Goal: Check status: Check status

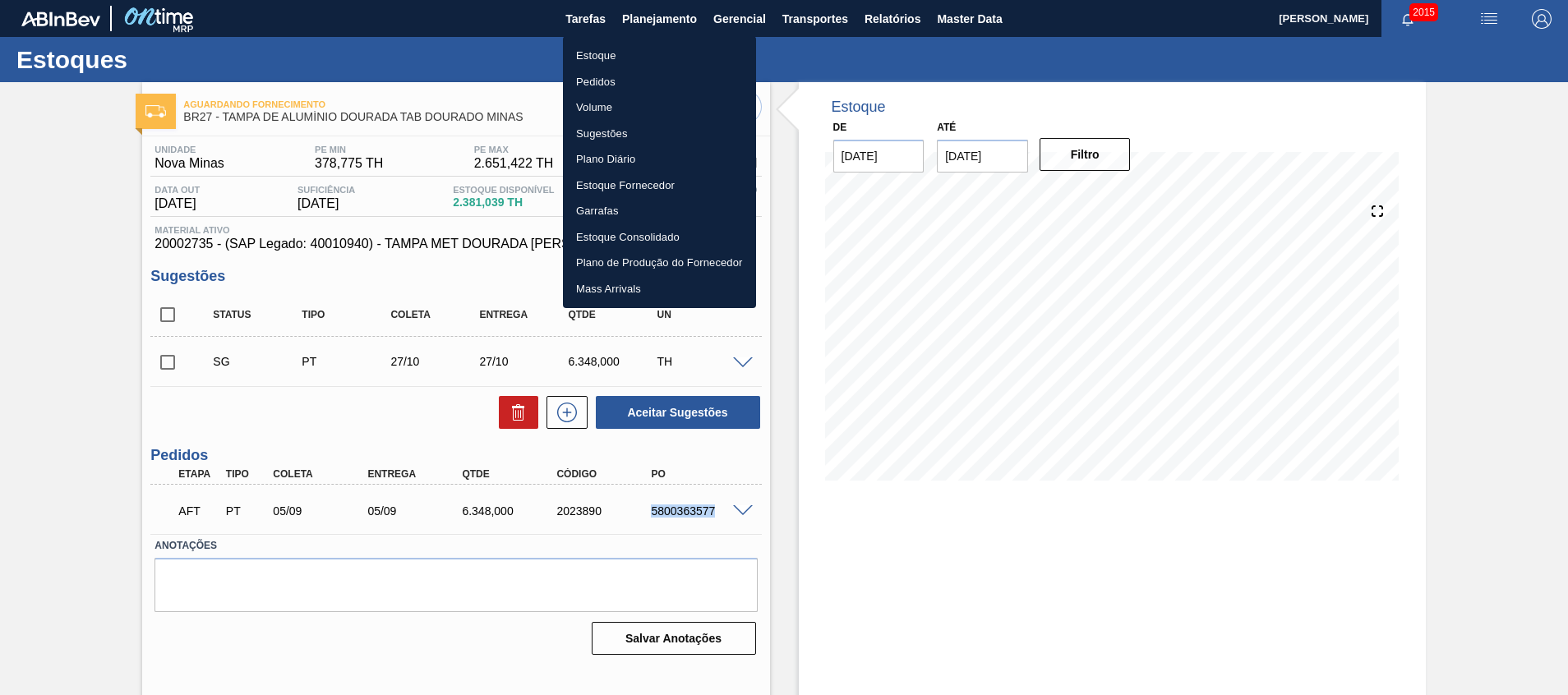
click at [605, 47] on li "Estoque" at bounding box center [659, 56] width 193 height 26
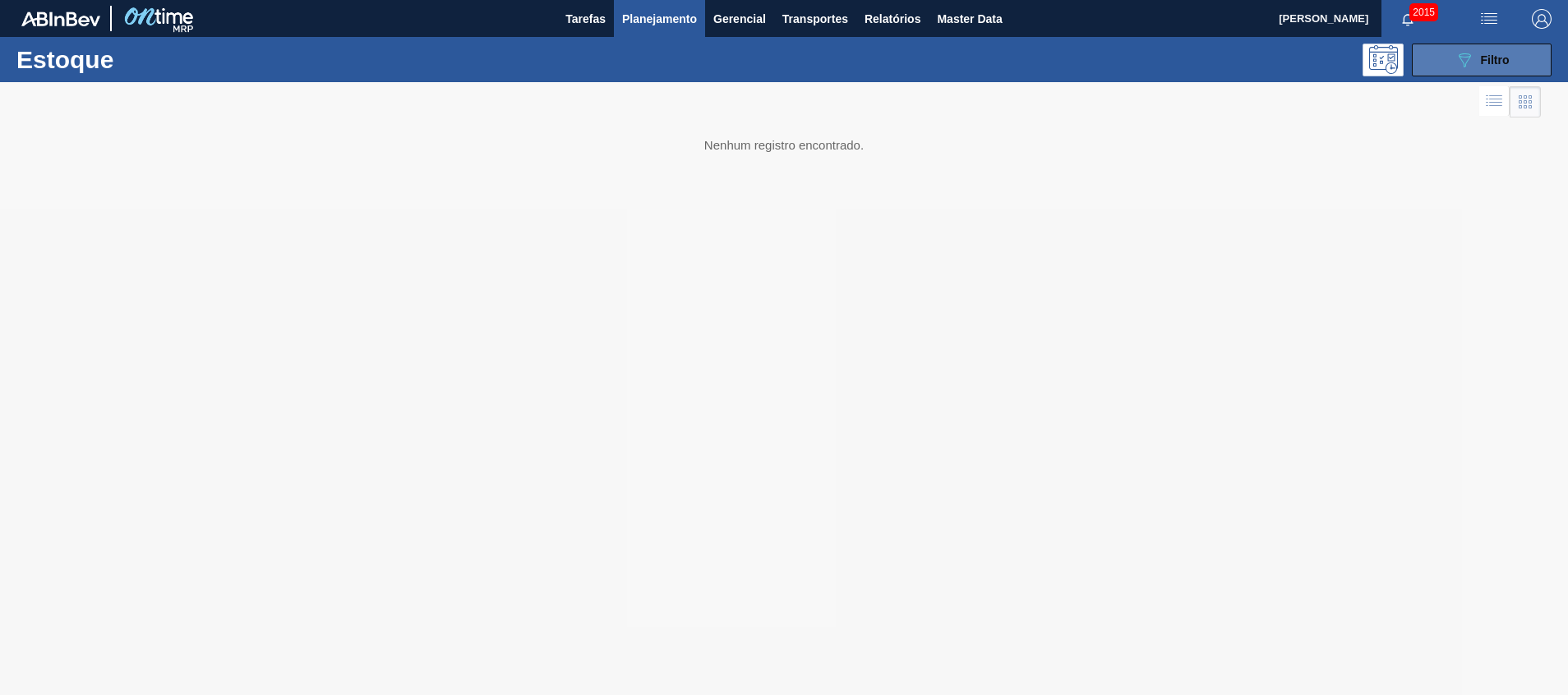
click at [1511, 51] on button "089F7B8B-B2A5-4AFE-B5C0-19BA573D28AC Filtro" at bounding box center [1481, 60] width 140 height 33
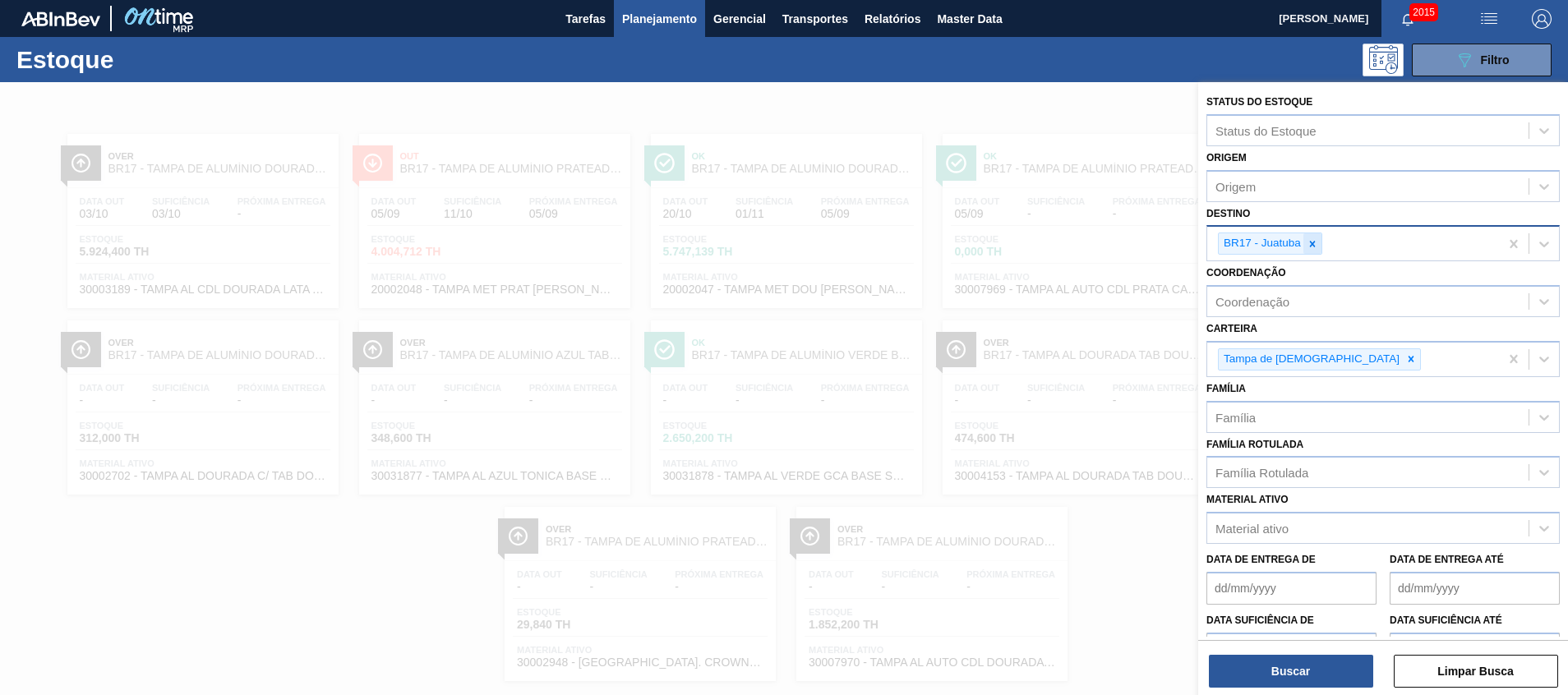
click at [1313, 242] on icon at bounding box center [1313, 244] width 5 height 5
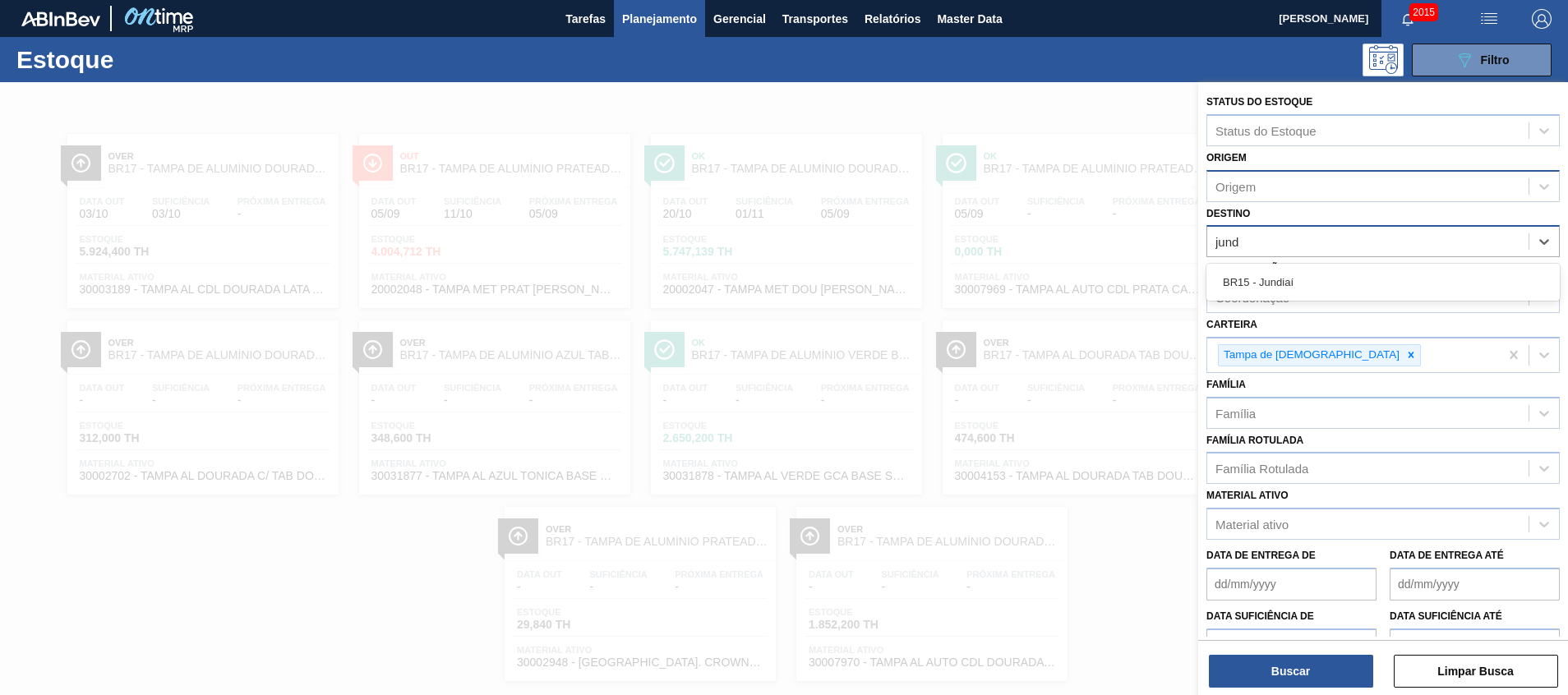
type input "jundi"
drag, startPoint x: 1370, startPoint y: 275, endPoint x: 1363, endPoint y: 379, distance: 104.2
click at [1370, 275] on div "BR15 - Jundiaí" at bounding box center [1383, 281] width 354 height 30
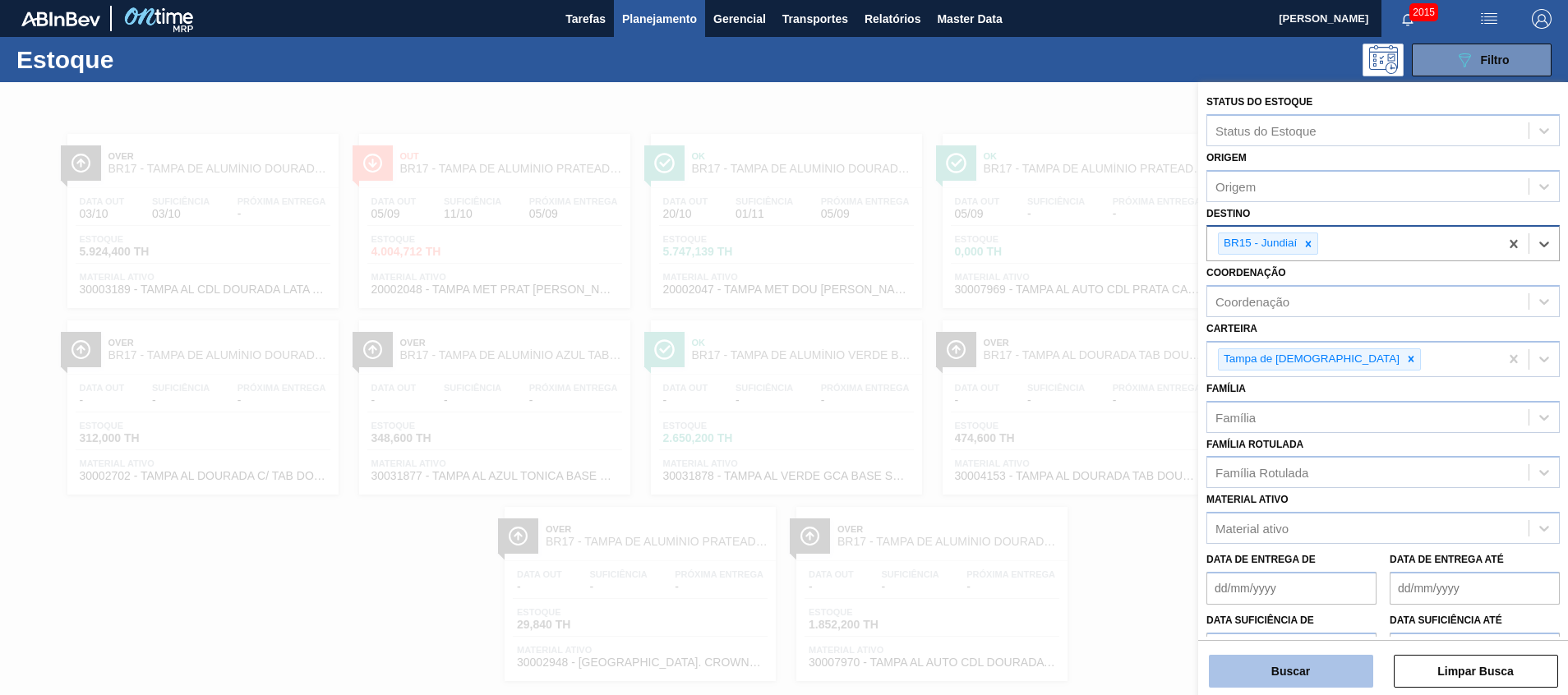
click at [1307, 678] on button "Buscar" at bounding box center [1291, 671] width 164 height 33
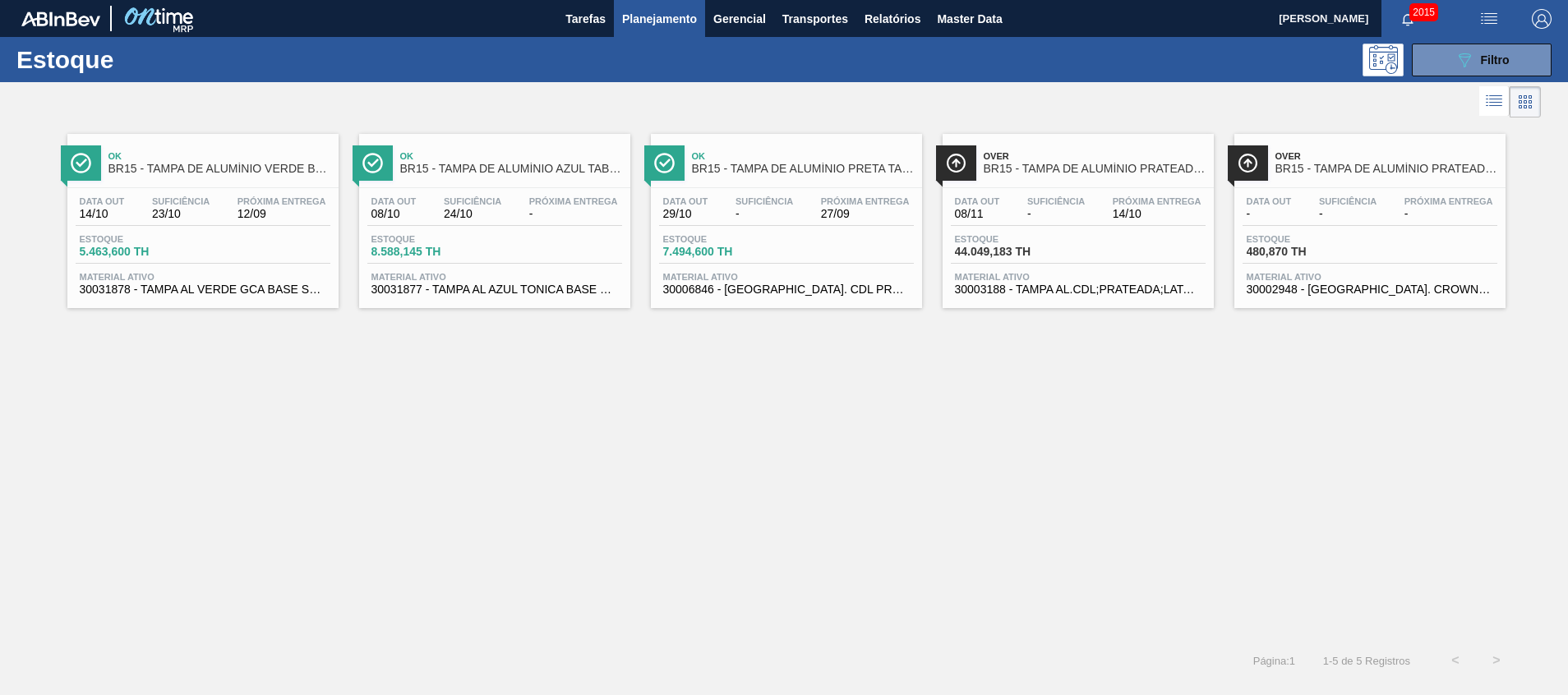
drag, startPoint x: 1442, startPoint y: 58, endPoint x: 1433, endPoint y: 79, distance: 22.8
click at [1443, 58] on button "089F7B8B-B2A5-4AFE-B5C0-19BA573D28AC Filtro" at bounding box center [1481, 60] width 140 height 33
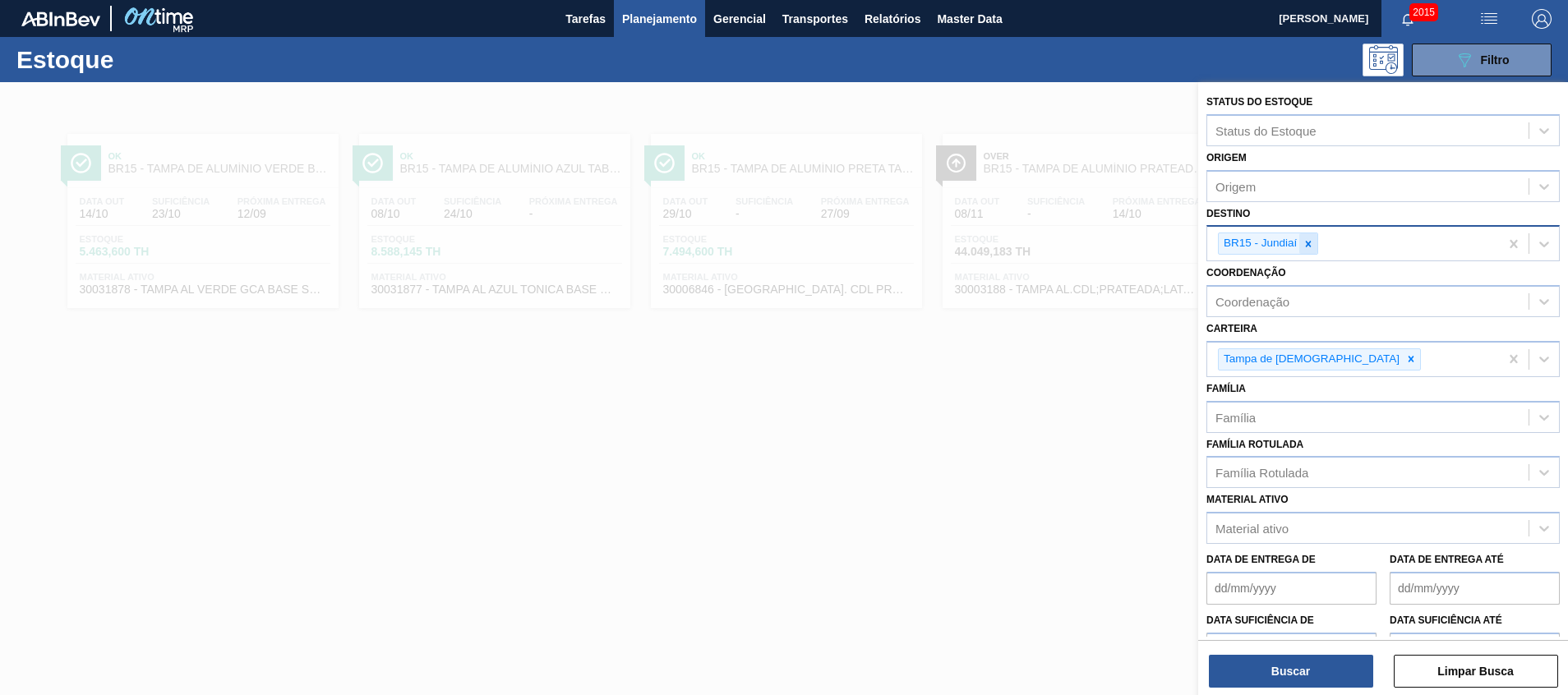
click at [1308, 246] on icon at bounding box center [1308, 244] width 12 height 12
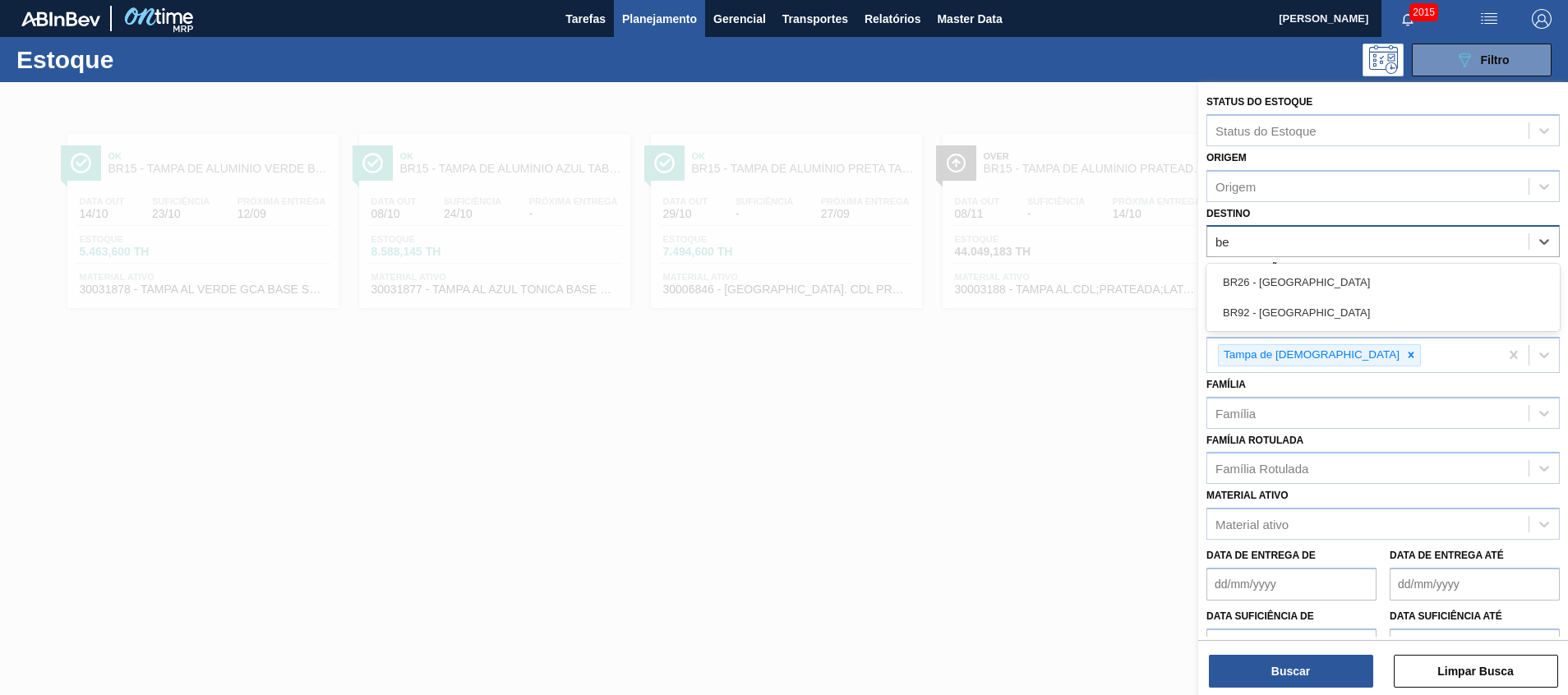
type input "bel"
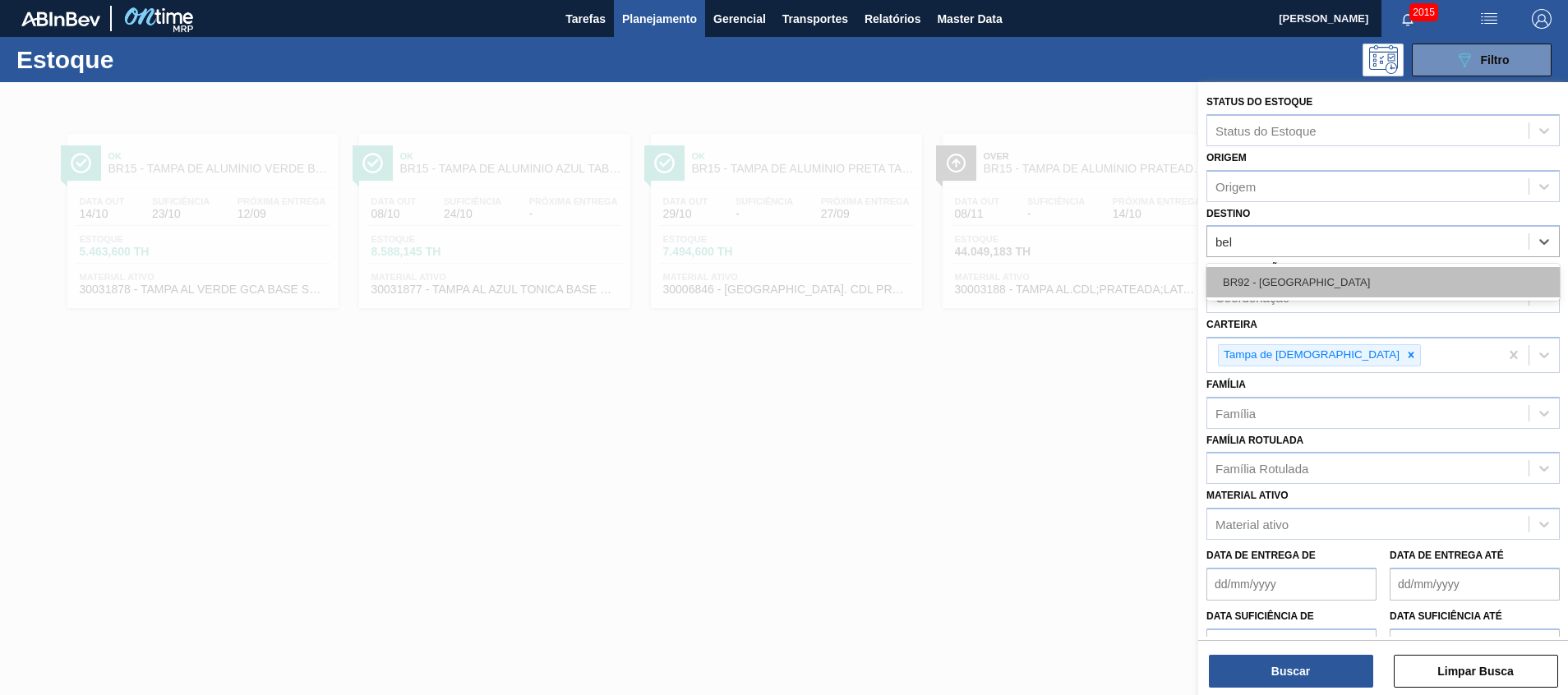
click at [1302, 281] on div "BR92 - Belém" at bounding box center [1383, 281] width 354 height 30
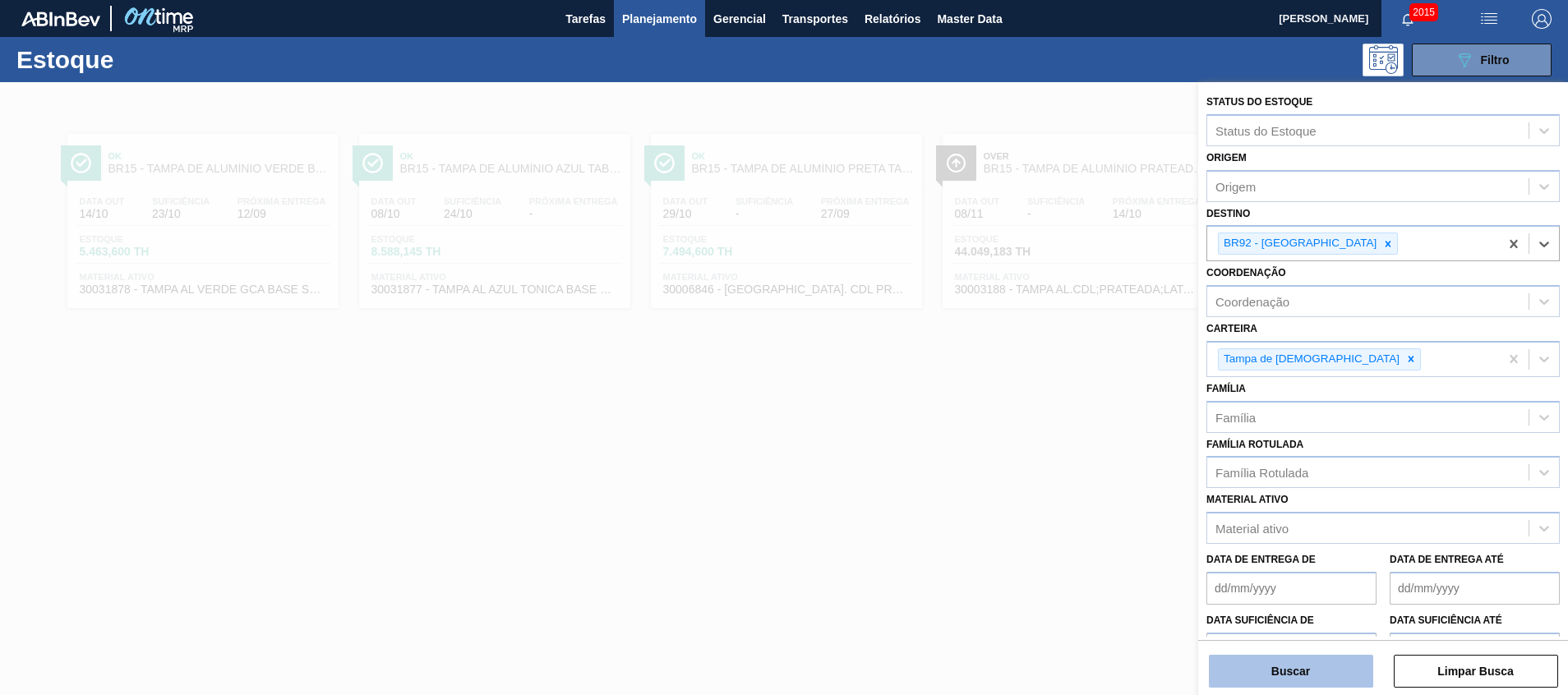
click at [1308, 673] on button "Buscar" at bounding box center [1291, 671] width 164 height 33
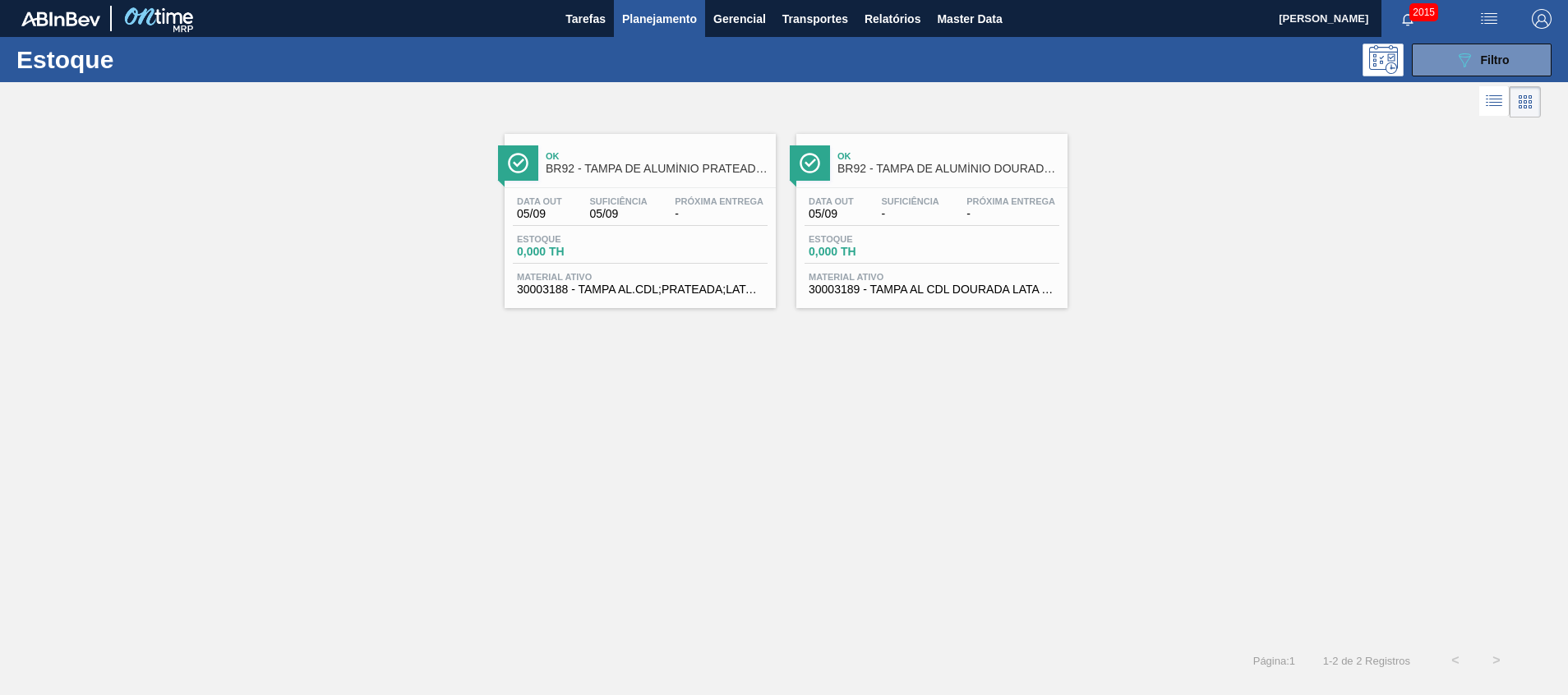
click at [686, 249] on div "Estoque 0,000 TH" at bounding box center [640, 248] width 255 height 29
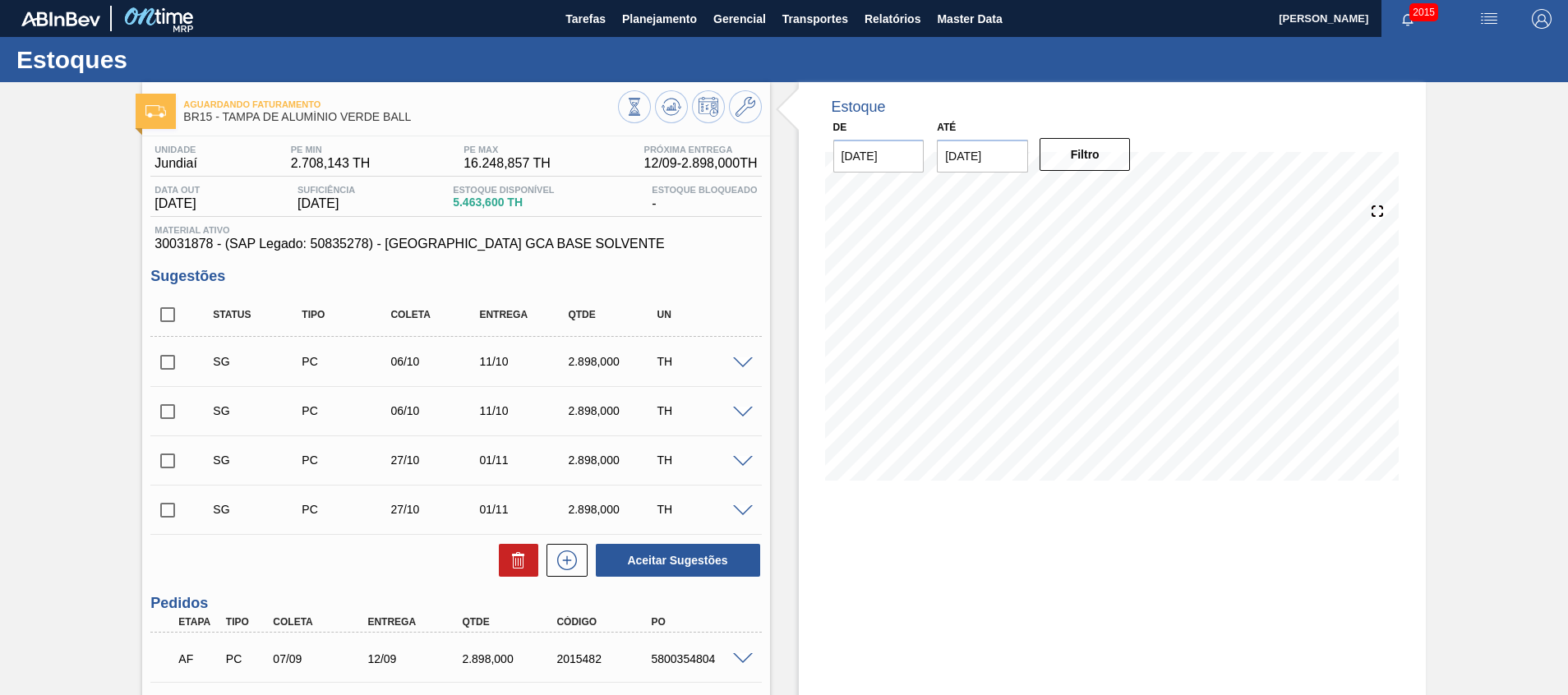
scroll to position [123, 0]
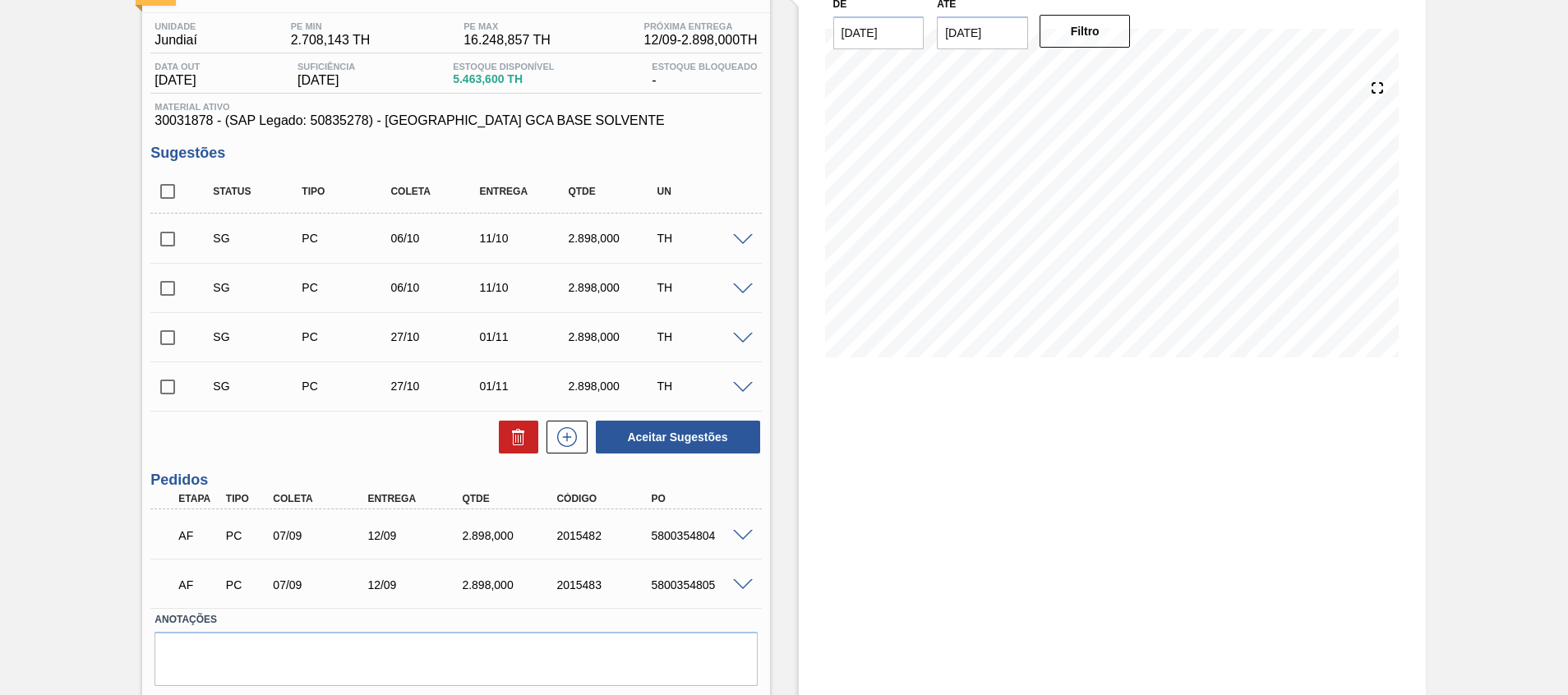
click at [738, 537] on span at bounding box center [743, 535] width 20 height 12
